Goal: Information Seeking & Learning: Find specific fact

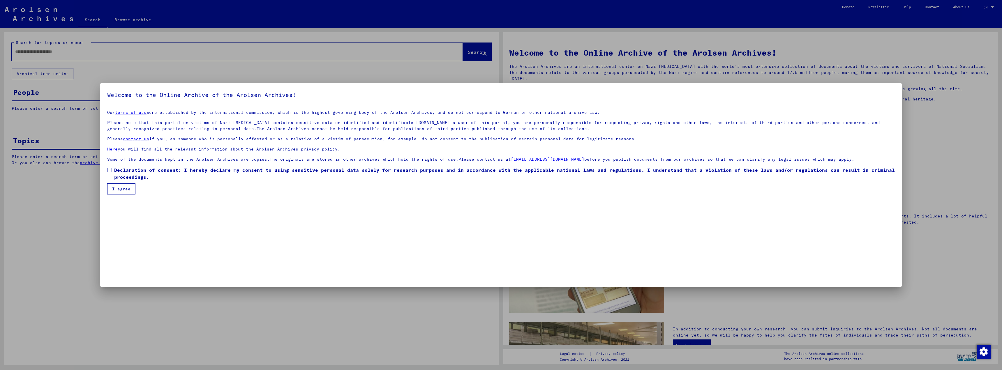
click at [110, 172] on span at bounding box center [109, 170] width 5 height 5
click at [116, 187] on button "I agree" at bounding box center [121, 189] width 28 height 11
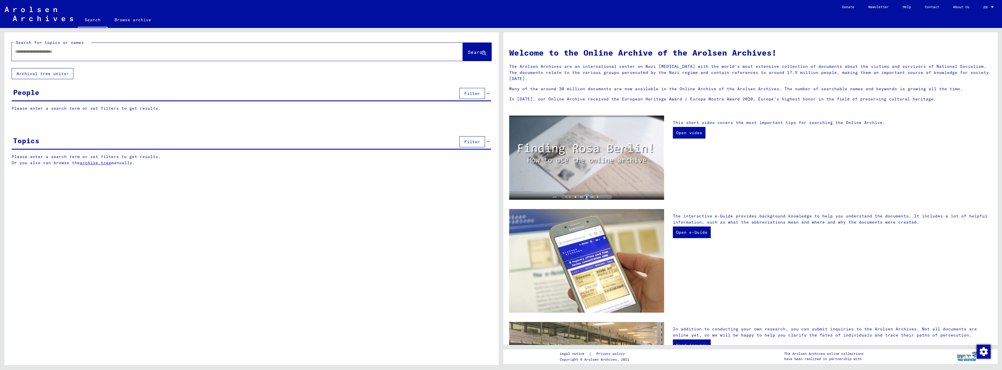
click at [20, 52] on input "text" at bounding box center [230, 52] width 430 height 6
type input "*****"
click at [476, 53] on span "Search" at bounding box center [476, 52] width 17 height 6
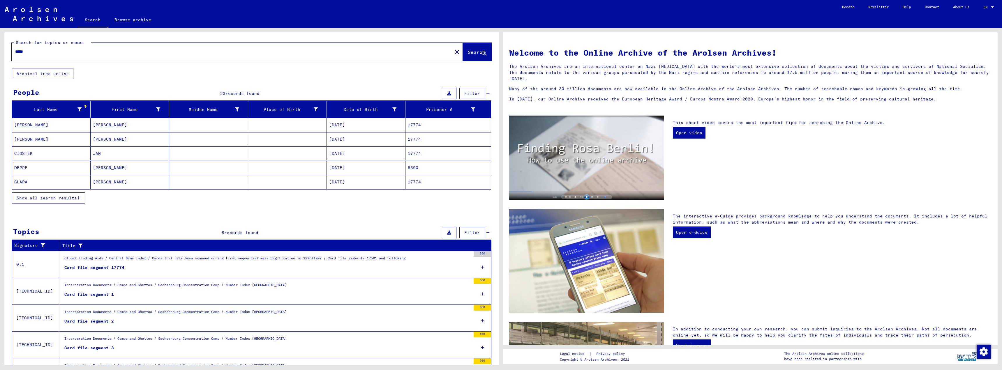
click at [78, 197] on icon "button" at bounding box center [78, 198] width 3 height 4
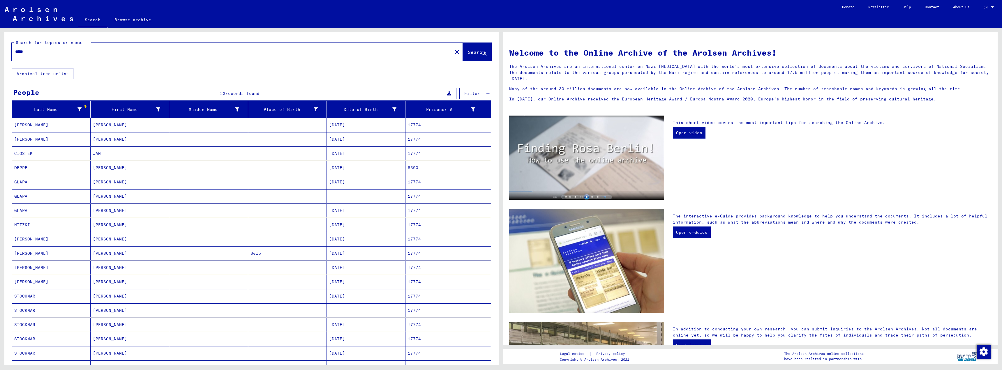
click at [341, 225] on mat-cell "[DATE]" at bounding box center [366, 225] width 79 height 14
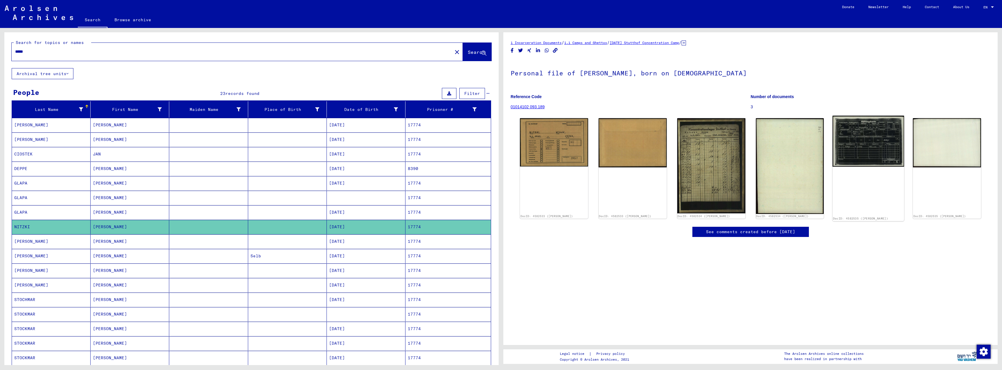
click at [866, 160] on img at bounding box center [869, 141] width 72 height 51
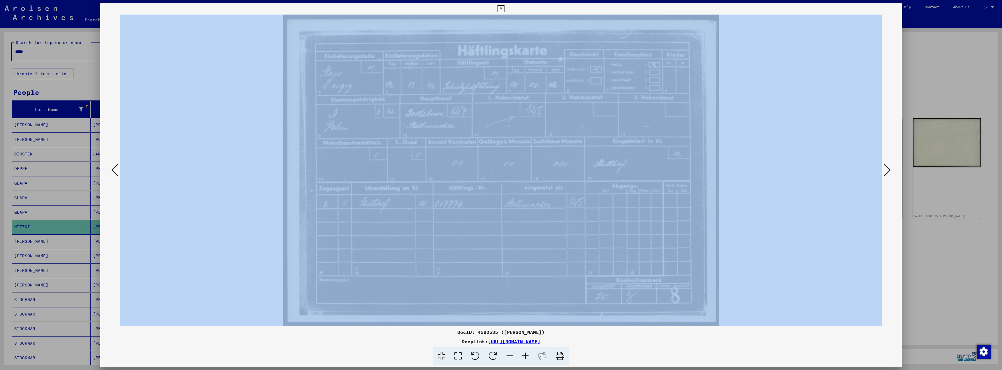
click at [865, 160] on div at bounding box center [501, 171] width 802 height 312
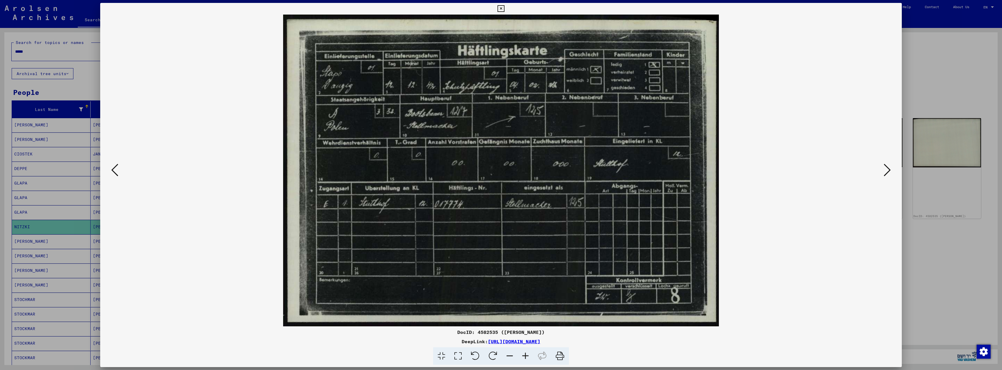
click at [735, 346] on div "DocID: 4582535 ([PERSON_NAME]) DeepLink: [URL][DOMAIN_NAME]" at bounding box center [501, 347] width 802 height 36
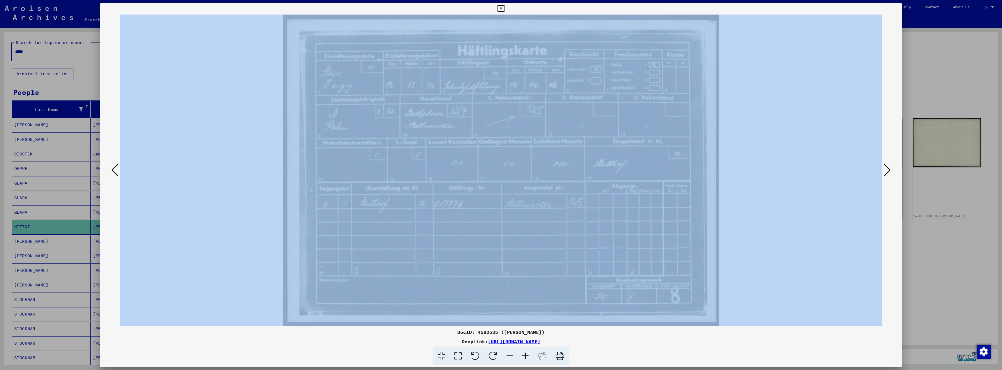
drag, startPoint x: 275, startPoint y: 12, endPoint x: 604, endPoint y: 244, distance: 403.0
click at [604, 244] on div "DocID: 4582535 ([PERSON_NAME]) DeepLink: [URL][DOMAIN_NAME]" at bounding box center [501, 184] width 802 height 362
copy div
click at [899, 238] on div at bounding box center [501, 171] width 802 height 312
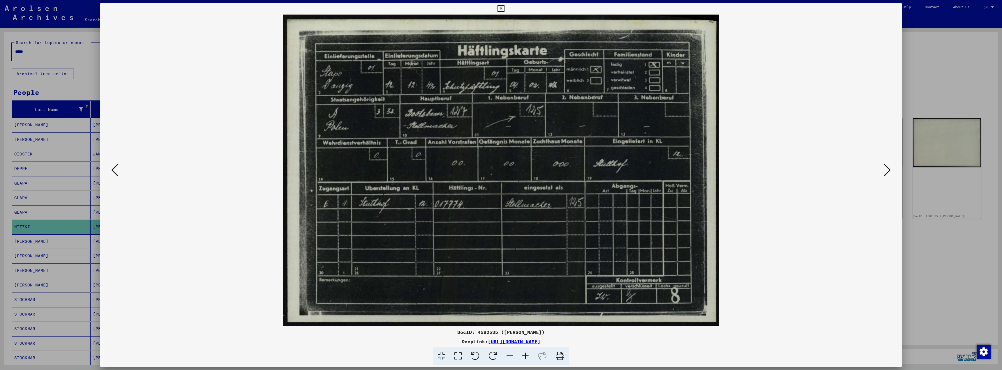
click at [889, 172] on icon at bounding box center [887, 170] width 7 height 14
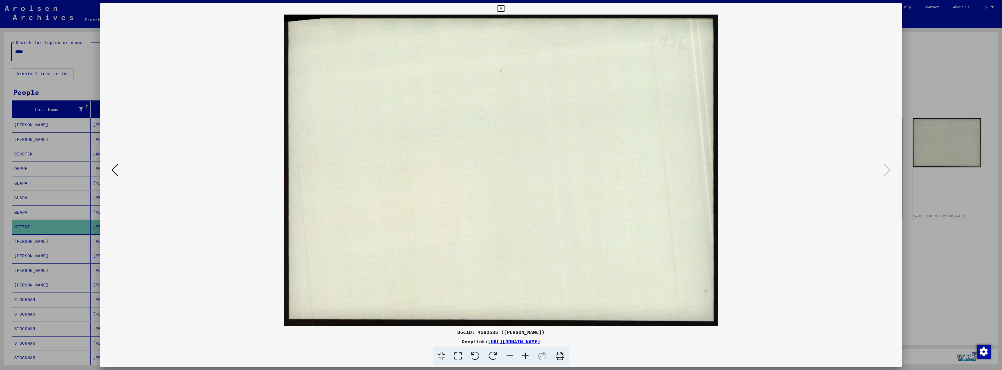
click at [113, 171] on icon at bounding box center [114, 170] width 7 height 14
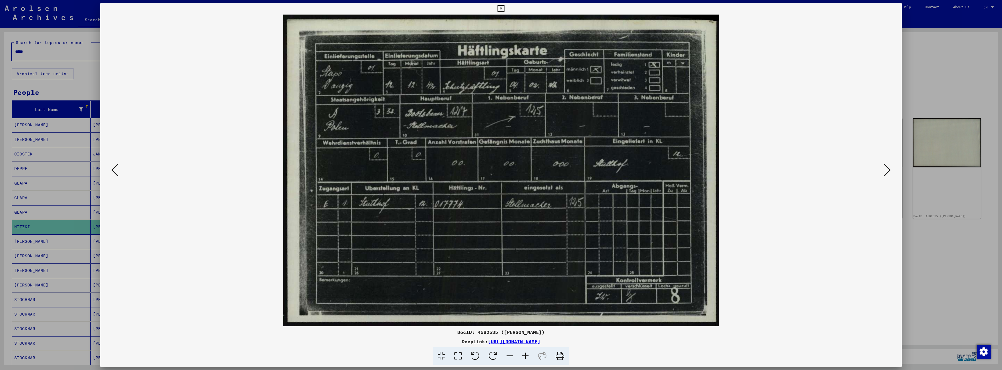
click at [113, 171] on icon at bounding box center [114, 170] width 7 height 14
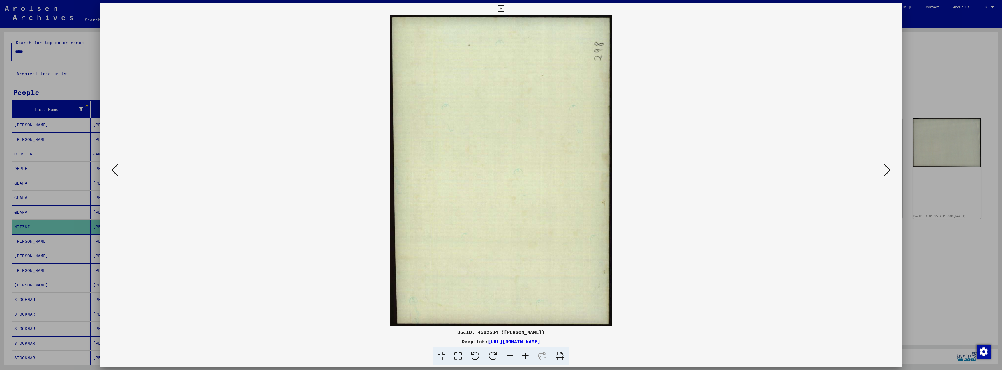
click at [113, 171] on icon at bounding box center [114, 170] width 7 height 14
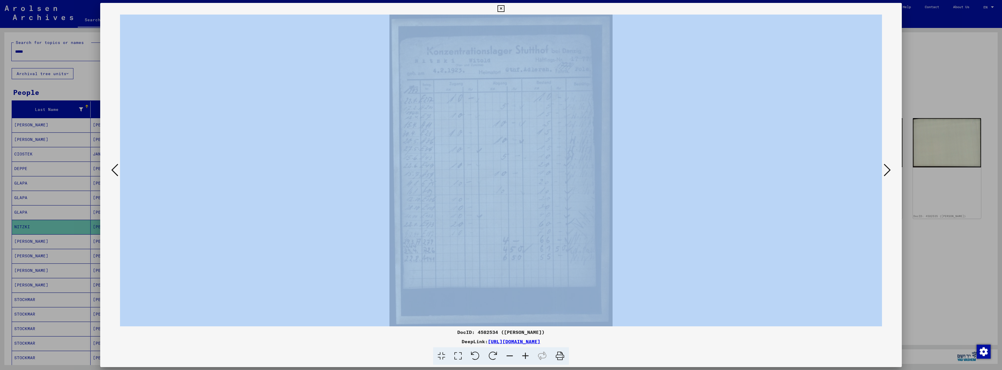
drag, startPoint x: 371, startPoint y: 13, endPoint x: 576, endPoint y: 264, distance: 324.3
click at [576, 264] on div "DocID: 4582534 ([PERSON_NAME]) DeepLink: [URL][DOMAIN_NAME]" at bounding box center [501, 184] width 802 height 362
copy div
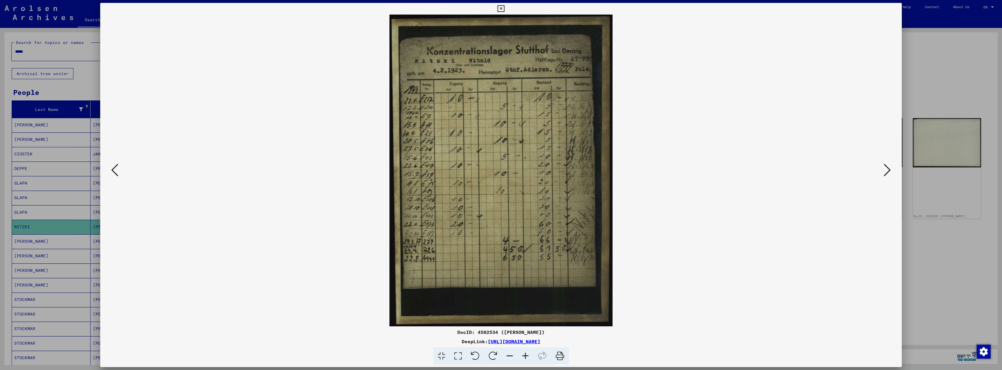
click at [622, 348] on div at bounding box center [501, 357] width 797 height 18
click at [502, 8] on icon at bounding box center [501, 8] width 7 height 7
